Goal: Check status

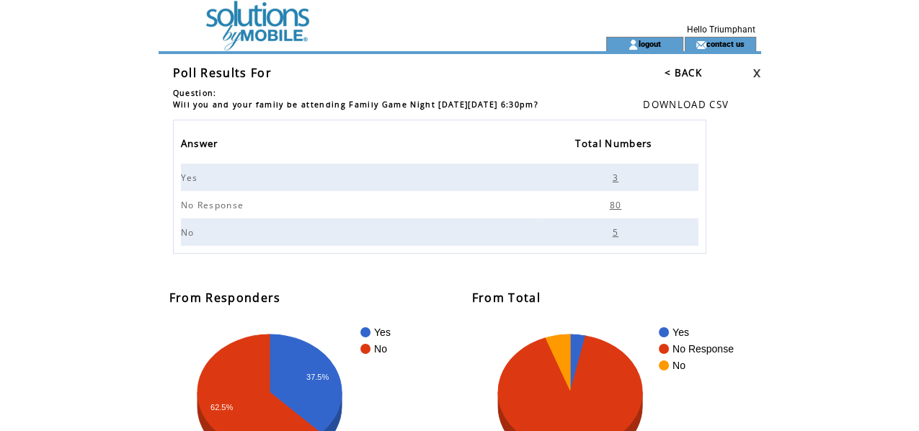
click at [674, 75] on link "< BACK" at bounding box center [682, 72] width 37 height 13
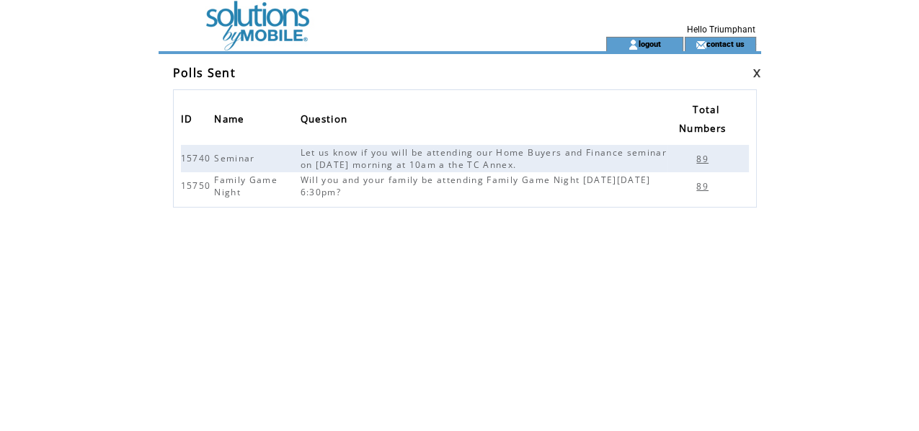
click at [704, 190] on span "89" at bounding box center [704, 186] width 16 height 12
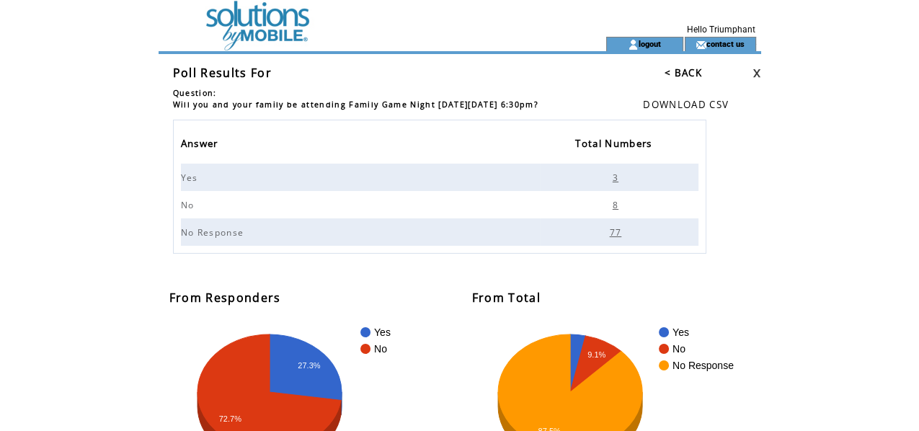
click at [615, 203] on span "8" at bounding box center [617, 205] width 9 height 12
